Goal: Task Accomplishment & Management: Manage account settings

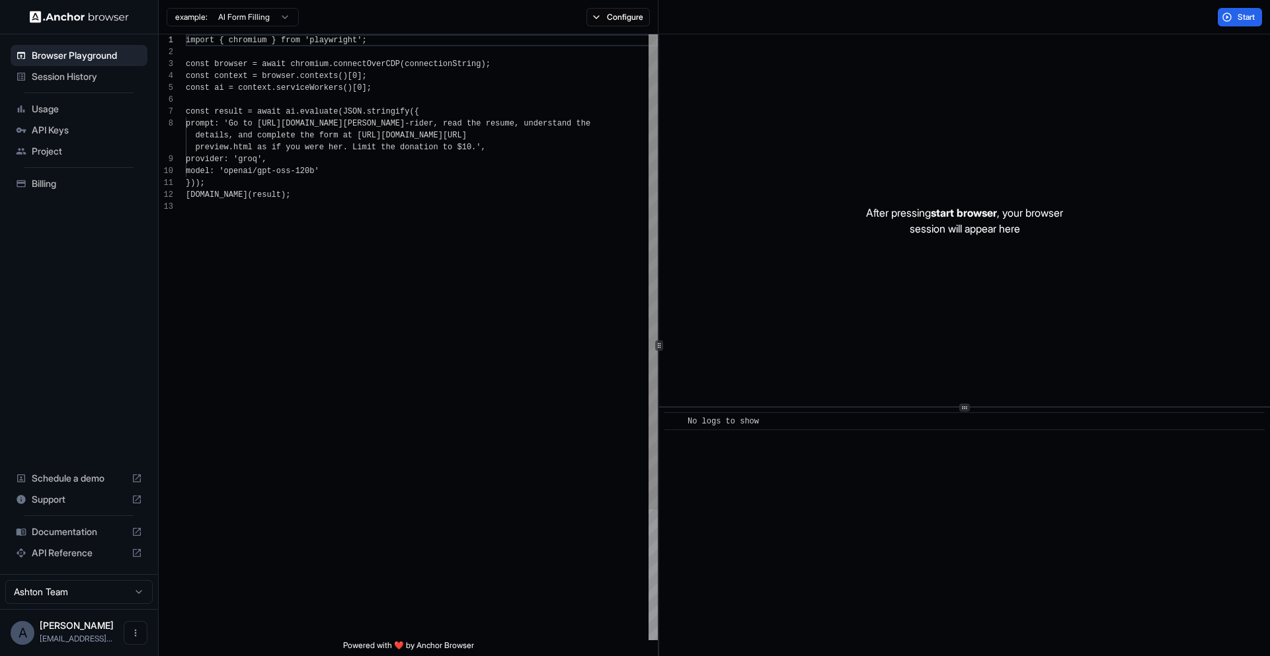
scroll to position [95, 0]
click at [79, 135] on span "API Keys" at bounding box center [87, 130] width 110 height 13
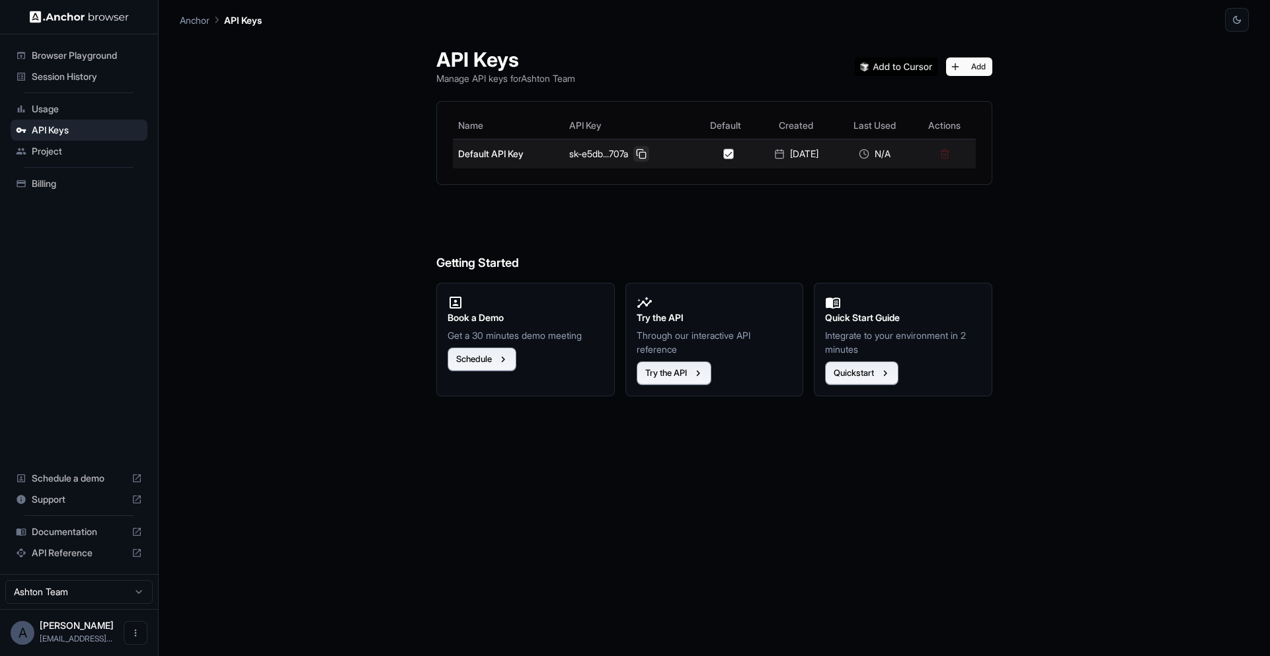
click at [640, 153] on button at bounding box center [641, 154] width 16 height 16
click at [625, 161] on div "sk-e5db...707a" at bounding box center [630, 154] width 122 height 16
click at [633, 155] on button at bounding box center [641, 154] width 16 height 16
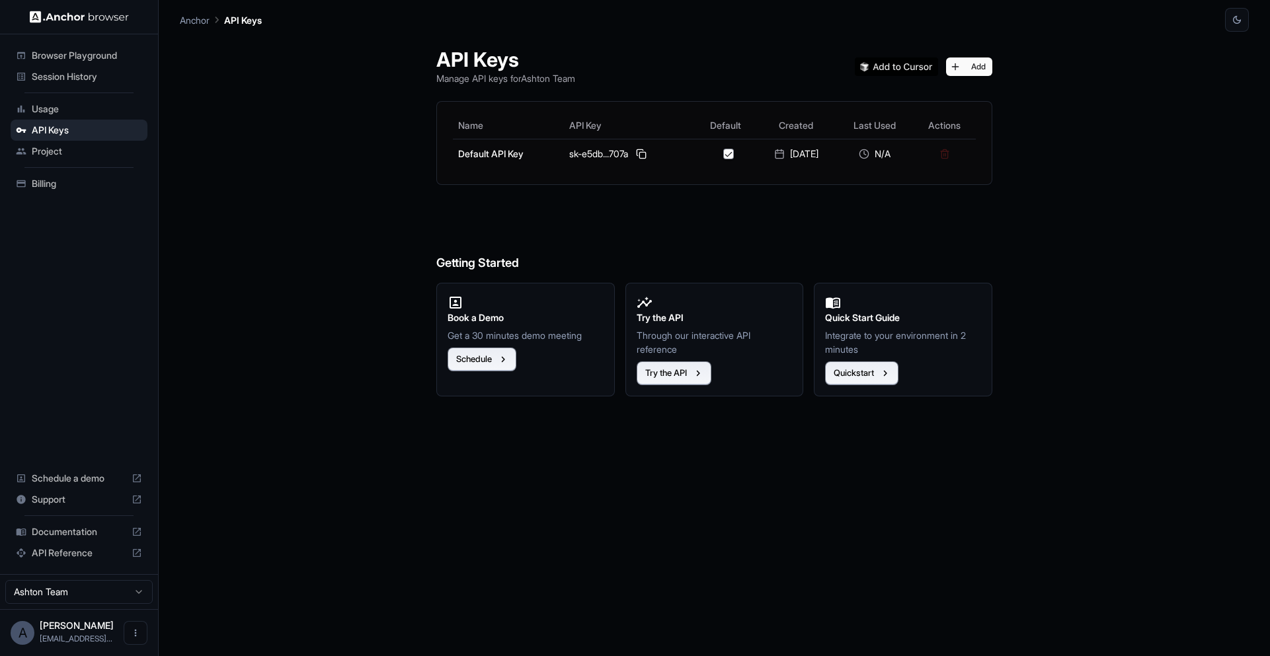
click at [56, 91] on ul "Browser Playground Session History Usage API Keys Project Billing" at bounding box center [78, 120] width 147 height 160
click at [59, 106] on span "Usage" at bounding box center [87, 108] width 110 height 13
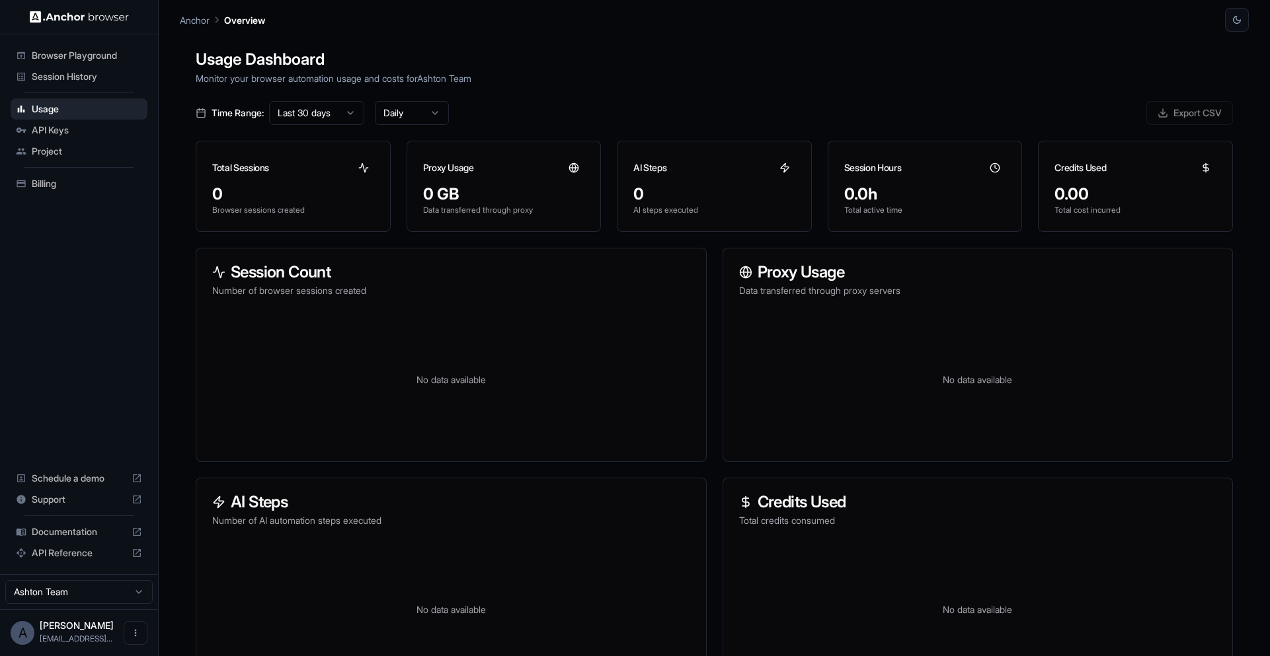
click at [94, 539] on div "Documentation" at bounding box center [79, 531] width 137 height 21
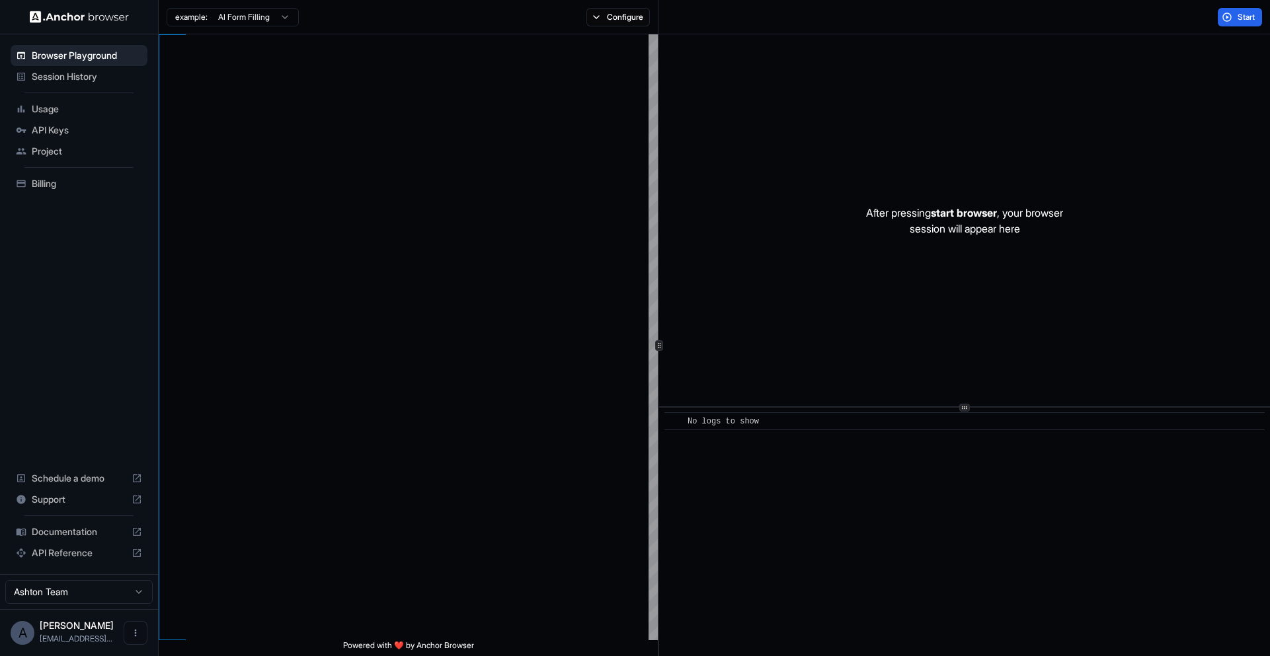
scroll to position [95, 0]
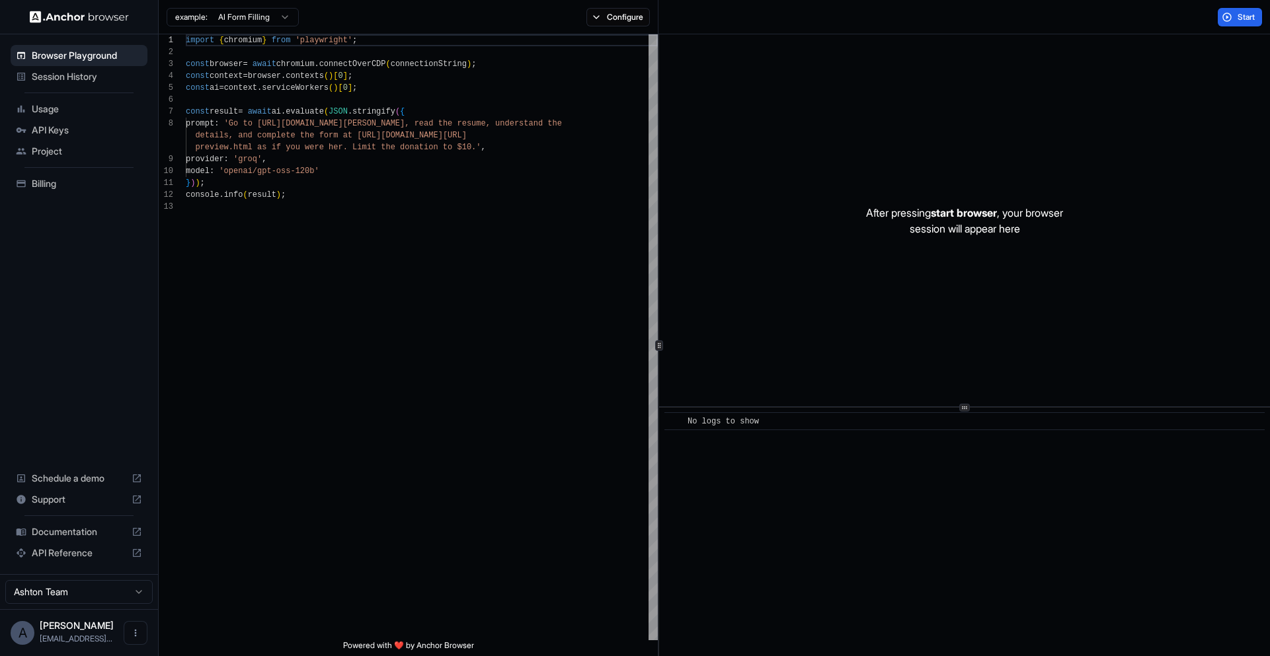
click at [57, 133] on span "API Keys" at bounding box center [87, 130] width 110 height 13
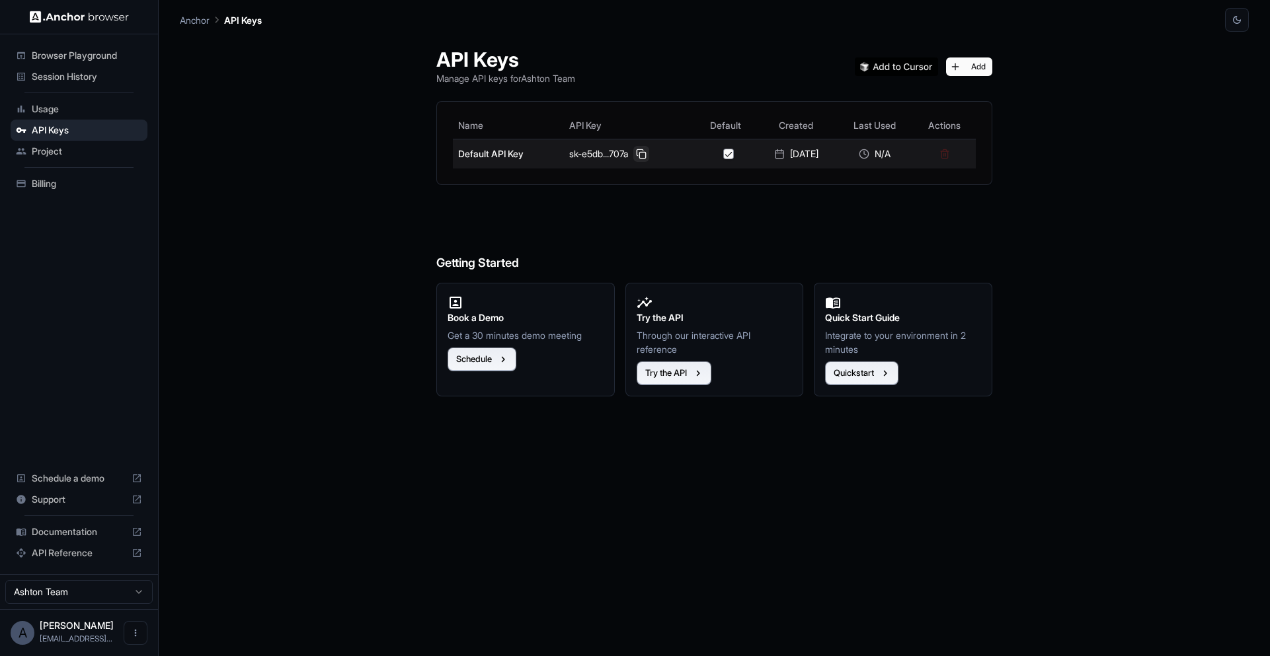
click at [634, 153] on button at bounding box center [641, 154] width 16 height 16
